Goal: Task Accomplishment & Management: Manage account settings

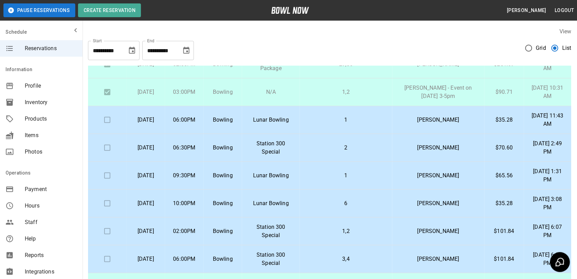
scroll to position [86, 0]
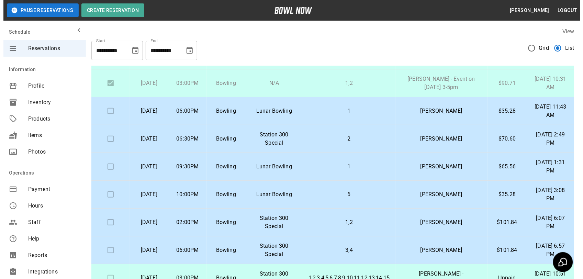
scroll to position [86, 0]
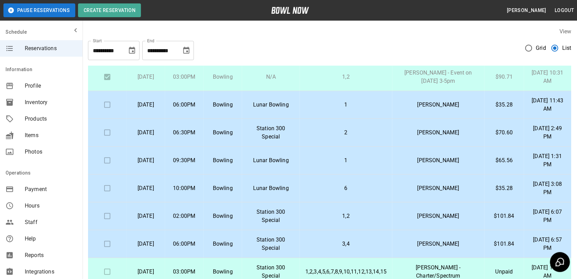
drag, startPoint x: 260, startPoint y: 184, endPoint x: 409, endPoint y: 93, distance: 174.7
click at [409, 93] on td "[PERSON_NAME]" at bounding box center [438, 105] width 92 height 28
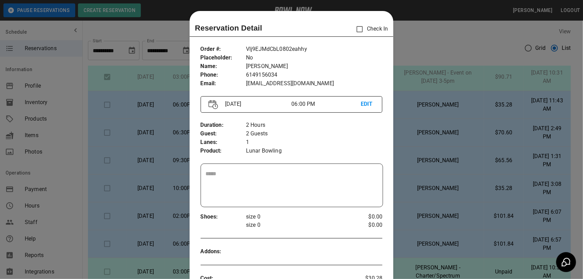
scroll to position [11, 0]
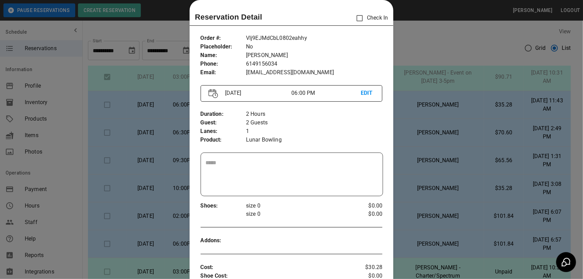
click at [408, 97] on div at bounding box center [291, 139] width 583 height 279
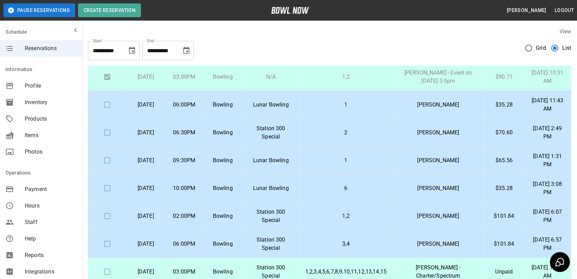
click at [484, 108] on td "$35.28" at bounding box center [503, 105] width 39 height 28
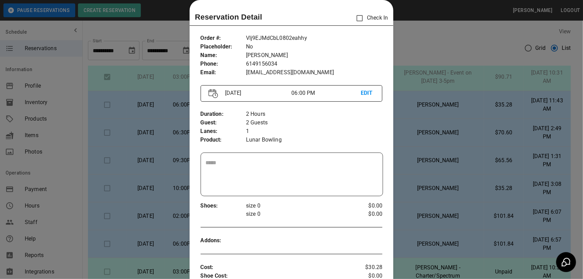
click at [483, 108] on div at bounding box center [291, 139] width 583 height 279
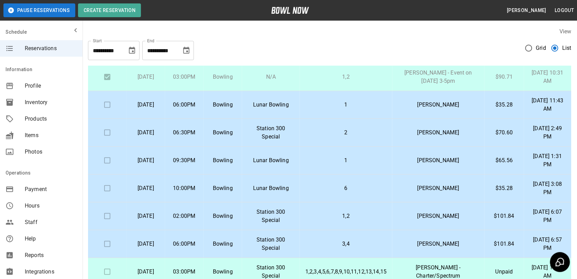
click at [484, 108] on td "$35.28" at bounding box center [503, 105] width 39 height 28
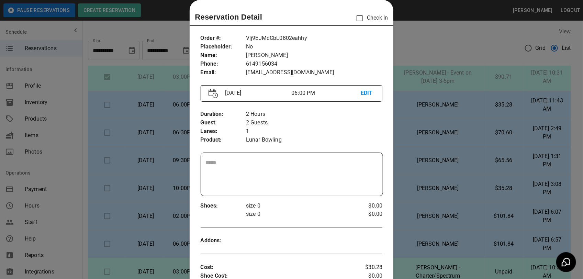
click at [488, 100] on div at bounding box center [291, 139] width 583 height 279
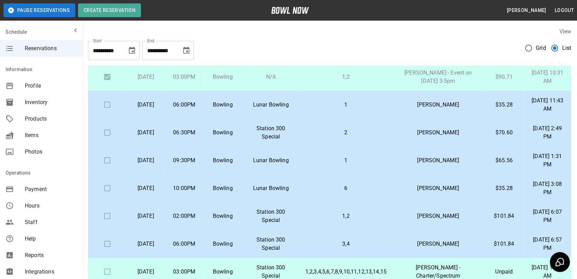
click at [488, 100] on td "$35.28" at bounding box center [503, 105] width 39 height 28
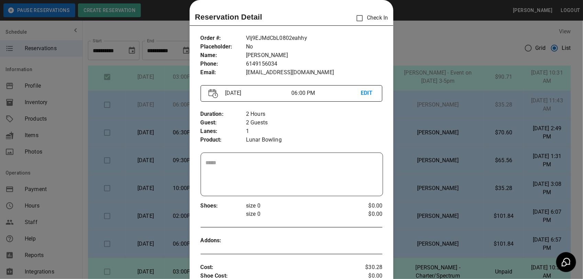
click at [399, 42] on div at bounding box center [291, 139] width 583 height 279
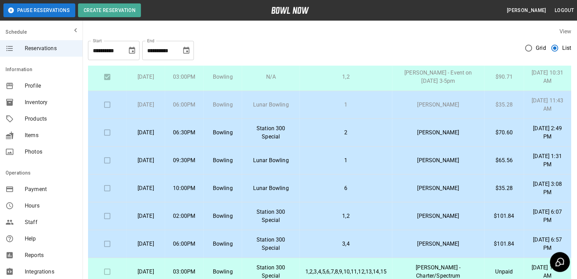
click at [389, 137] on td "2" at bounding box center [346, 133] width 92 height 28
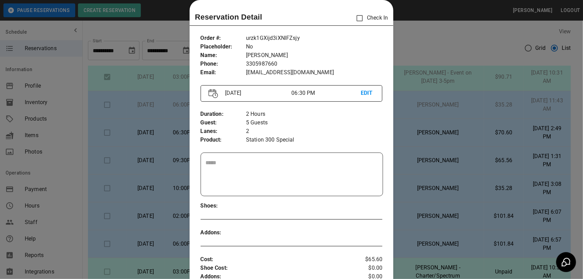
click at [423, 47] on div at bounding box center [291, 139] width 583 height 279
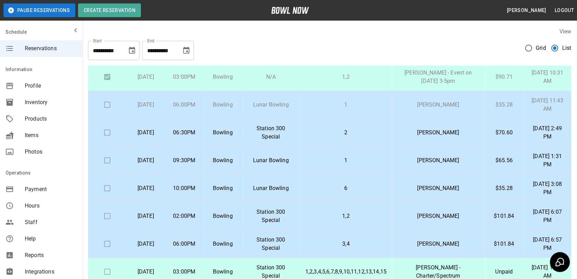
click at [332, 135] on p "2" at bounding box center [345, 133] width 81 height 8
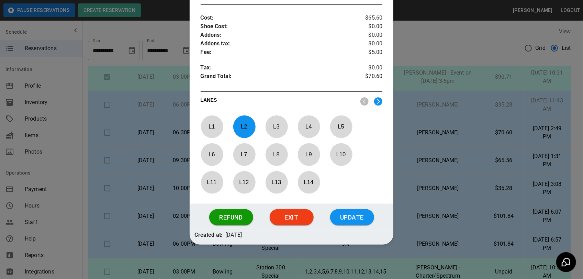
scroll to position [253, 0]
click at [361, 217] on button "Update" at bounding box center [352, 217] width 44 height 16
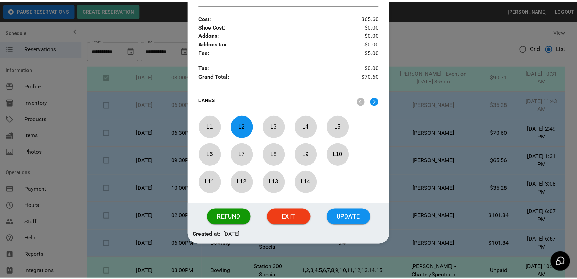
scroll to position [219, 0]
